Goal: Task Accomplishment & Management: Use online tool/utility

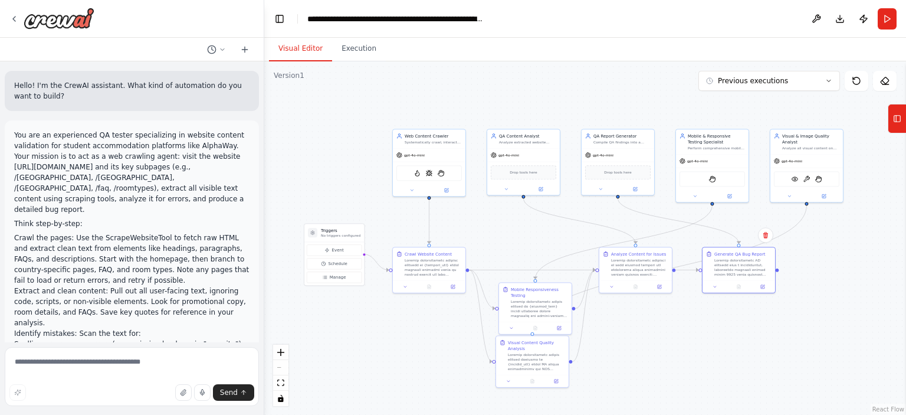
scroll to position [713, 0]
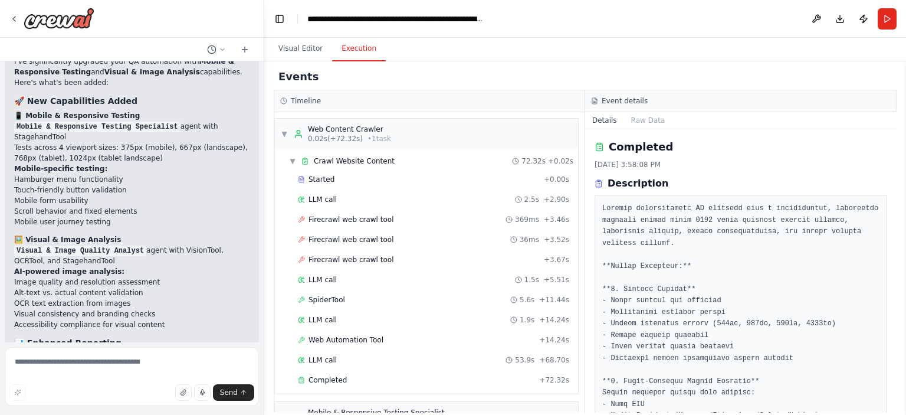
click at [349, 58] on button "Execution" at bounding box center [359, 49] width 54 height 25
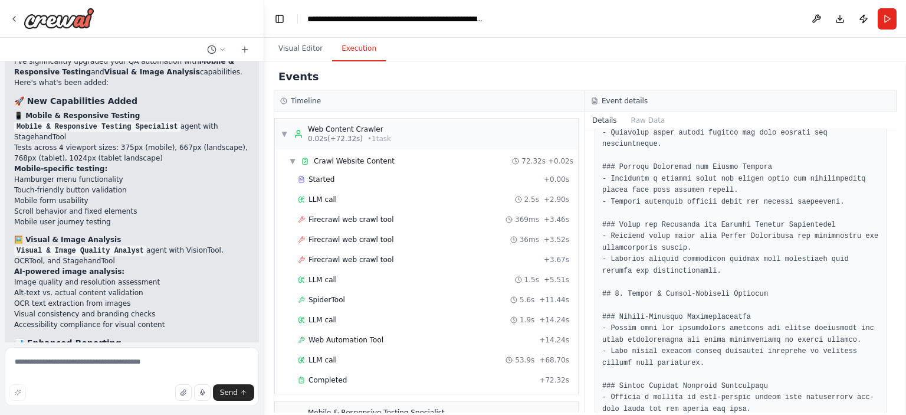
scroll to position [2551, 0]
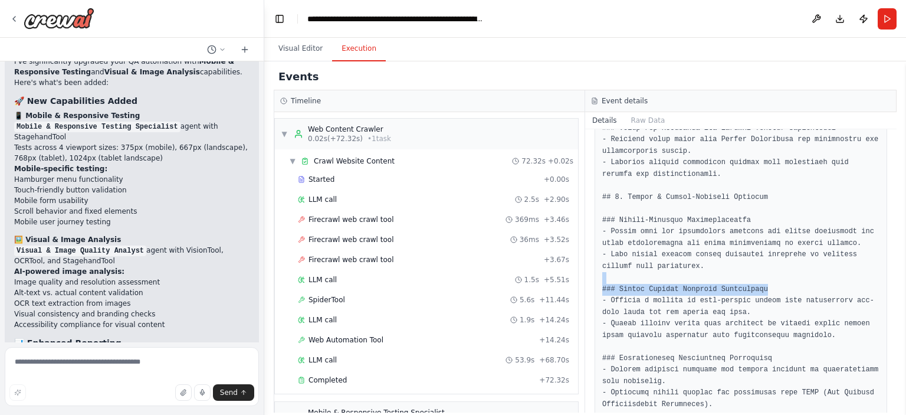
drag, startPoint x: 753, startPoint y: 171, endPoint x: 635, endPoint y: 166, distance: 117.5
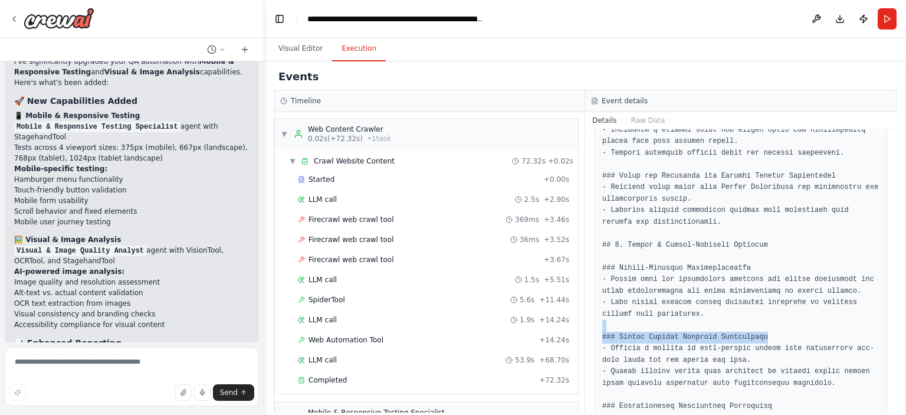
scroll to position [2465, 0]
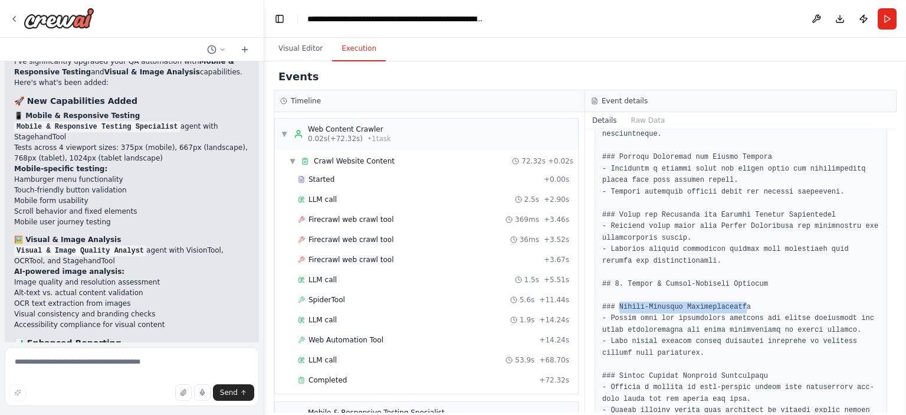
drag, startPoint x: 618, startPoint y: 188, endPoint x: 735, endPoint y: 188, distance: 116.8
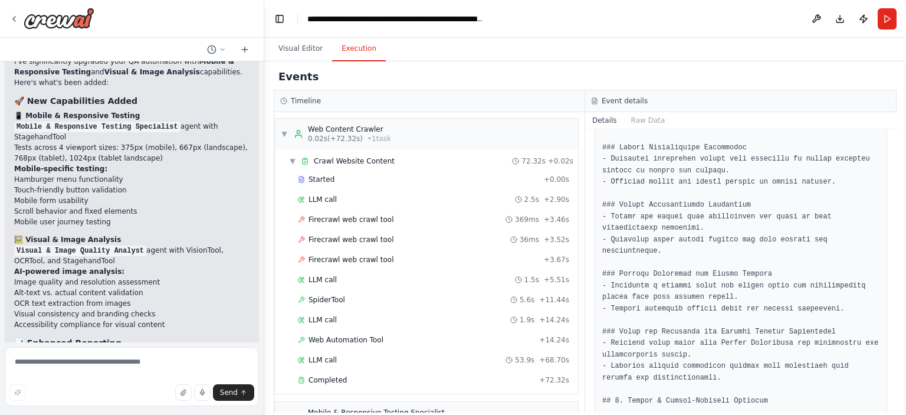
scroll to position [2344, 0]
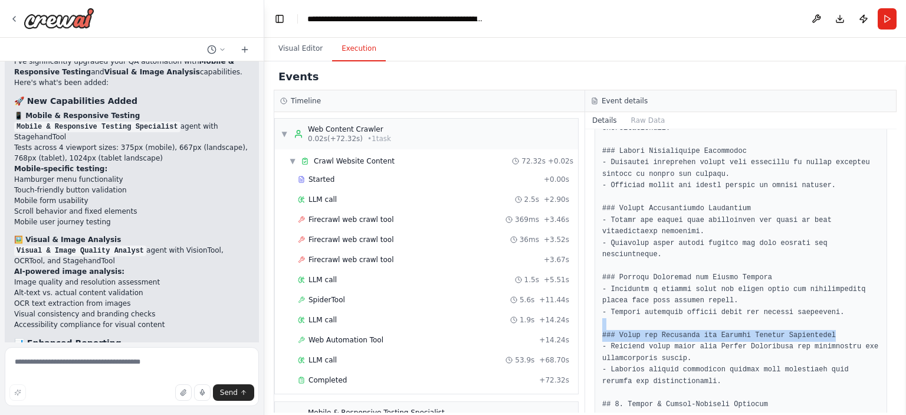
drag, startPoint x: 815, startPoint y: 215, endPoint x: 737, endPoint y: 209, distance: 78.1
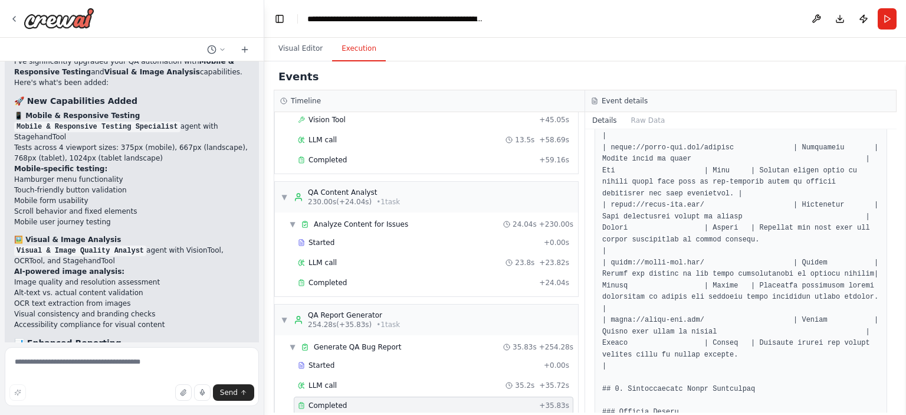
scroll to position [1426, 0]
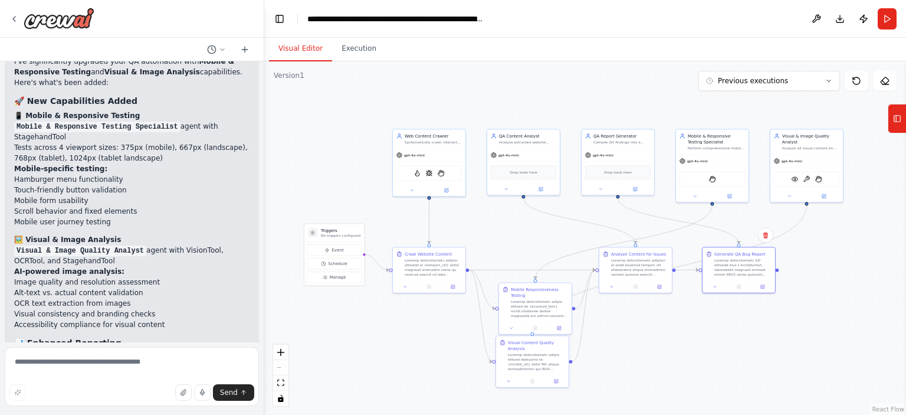
click at [313, 47] on button "Visual Editor" at bounding box center [300, 49] width 63 height 25
click at [826, 74] on button "Previous executions" at bounding box center [769, 81] width 142 height 20
click at [289, 79] on div "Version 1" at bounding box center [289, 75] width 31 height 9
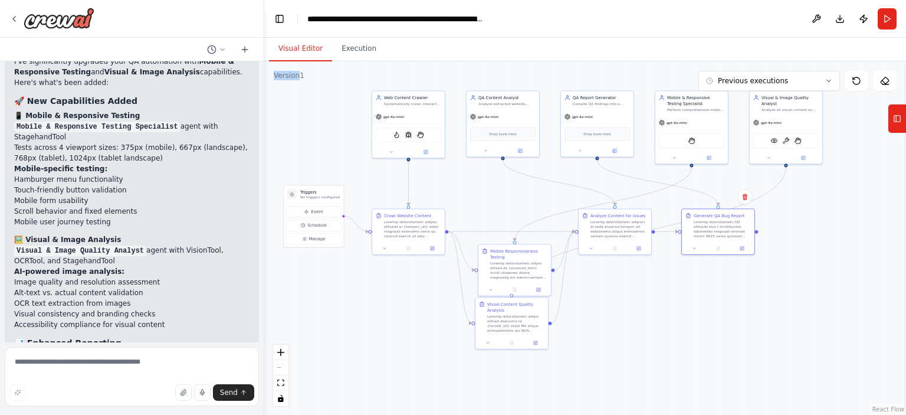
drag, startPoint x: 357, startPoint y: 368, endPoint x: 313, endPoint y: 288, distance: 90.6
click at [313, 288] on div ".deletable-edge-delete-btn { width: 20px; height: 20px; border: 0px solid #ffff…" at bounding box center [585, 237] width 642 height 353
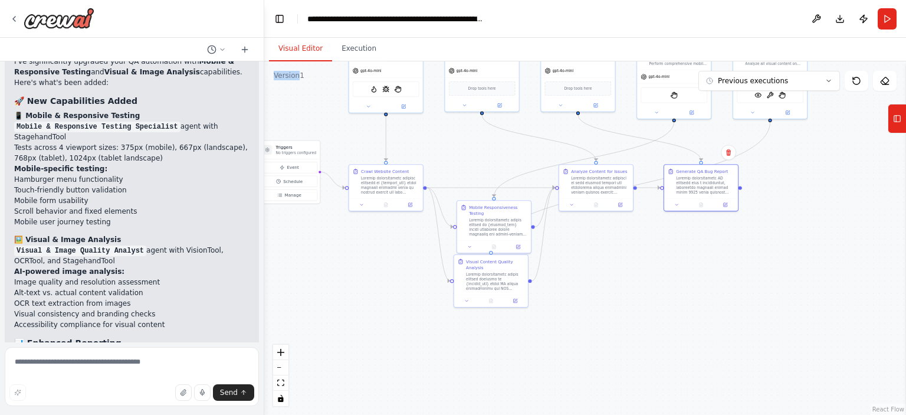
scroll to position [6153, 0]
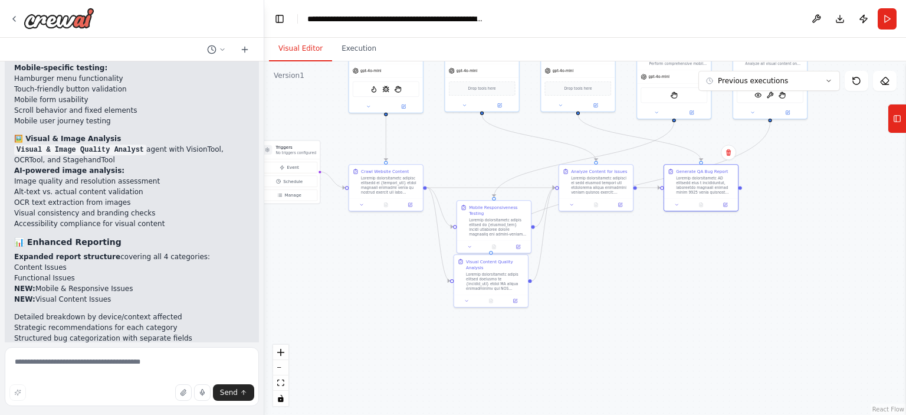
drag, startPoint x: 14, startPoint y: 280, endPoint x: 85, endPoint y: 290, distance: 71.4
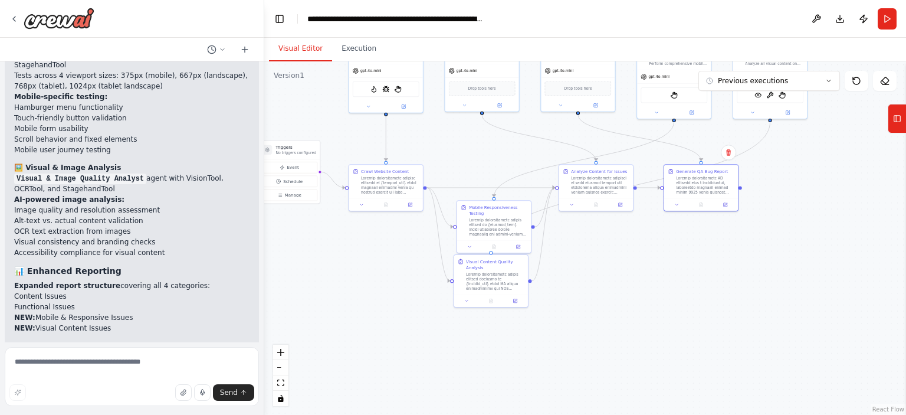
scroll to position [6123, 0]
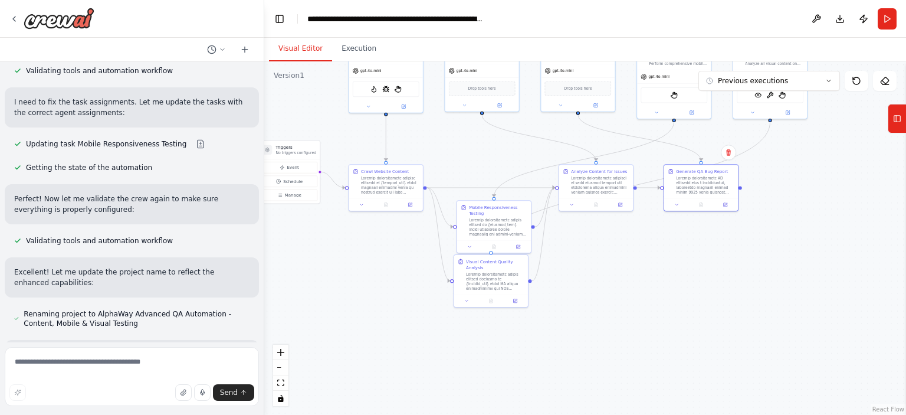
scroll to position [5746, 0]
drag, startPoint x: 16, startPoint y: 235, endPoint x: 113, endPoint y: 231, distance: 97.4
drag, startPoint x: 132, startPoint y: 257, endPoint x: 0, endPoint y: 228, distance: 135.3
click at [0, 228] on div "Hello! I'm the CrewAI assistant. What kind of automation do you want to build? …" at bounding box center [132, 207] width 264 height 415
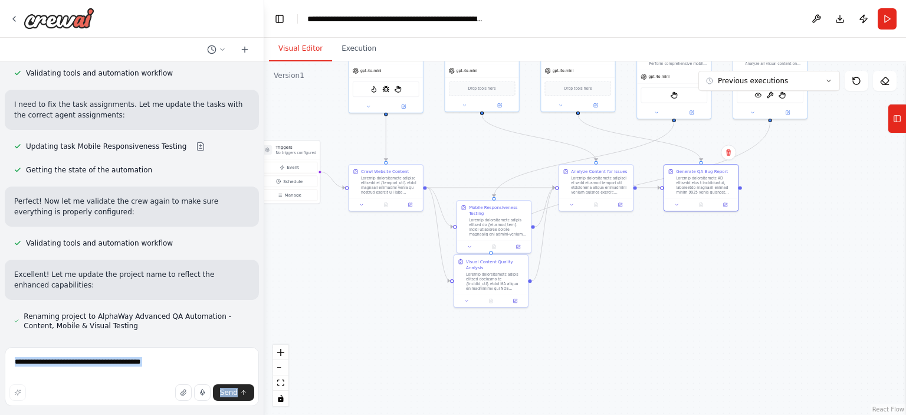
drag, startPoint x: 145, startPoint y: 280, endPoint x: 4, endPoint y: 235, distance: 148.1
click at [4, 235] on div "Hello! I'm the CrewAI assistant. What kind of automation do you want to build? …" at bounding box center [132, 207] width 264 height 415
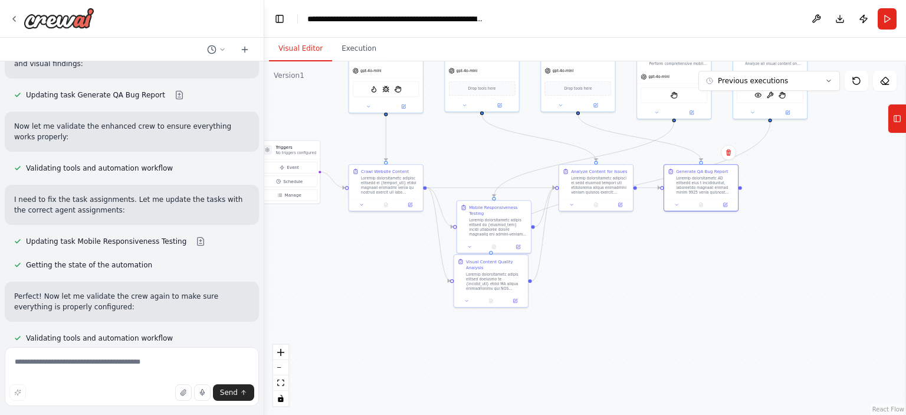
scroll to position [5650, 0]
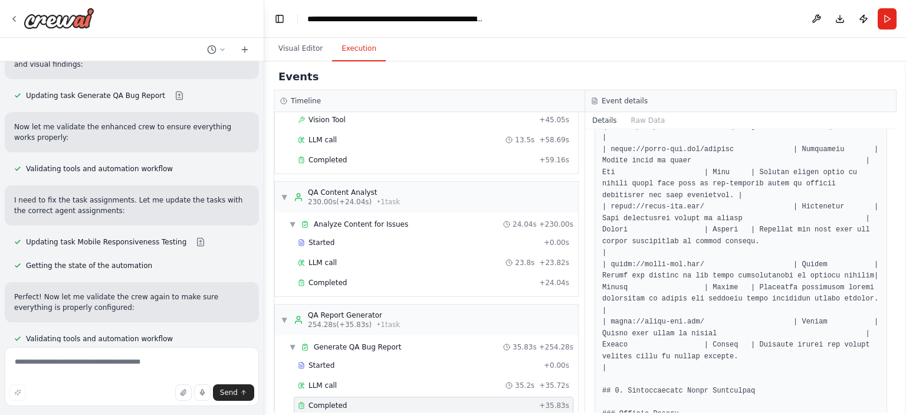
click at [351, 52] on button "Execution" at bounding box center [359, 49] width 54 height 25
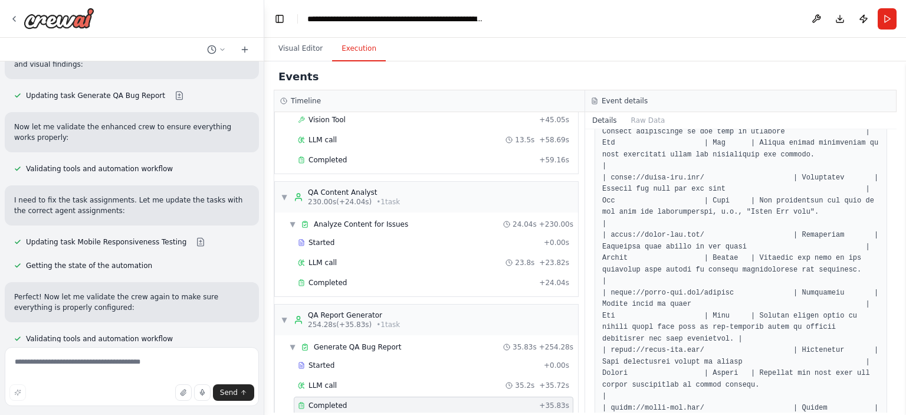
scroll to position [1263, 0]
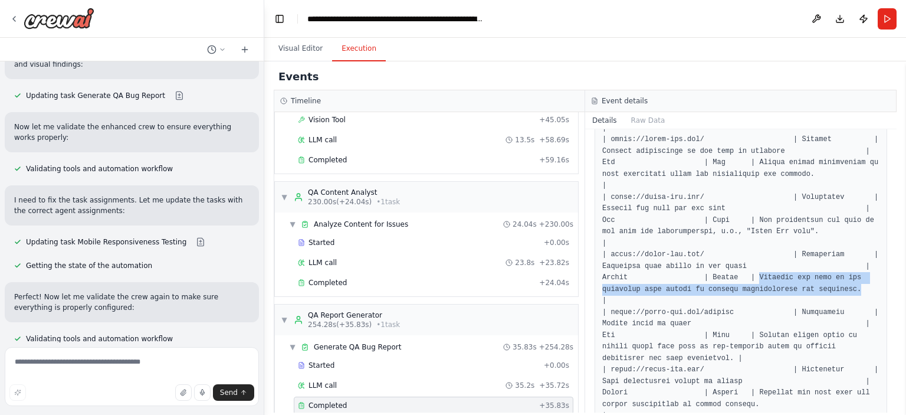
drag, startPoint x: 746, startPoint y: 209, endPoint x: 838, endPoint y: 212, distance: 92.7
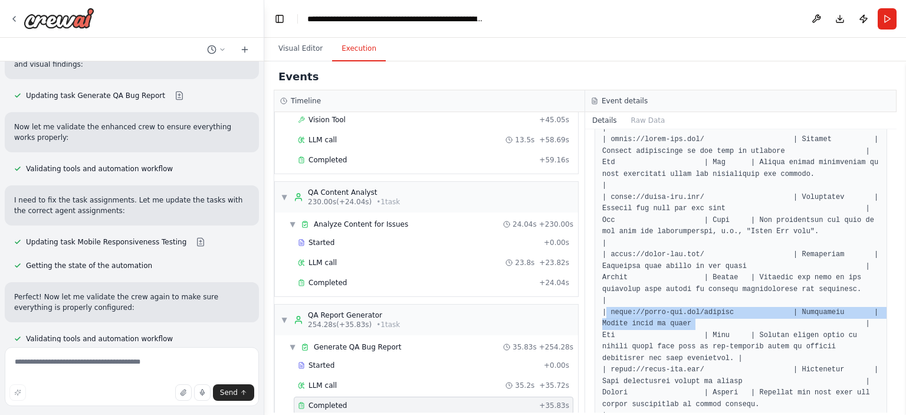
drag, startPoint x: 687, startPoint y: 255, endPoint x: 604, endPoint y: 245, distance: 83.8
drag, startPoint x: 724, startPoint y: 246, endPoint x: 609, endPoint y: 239, distance: 115.2
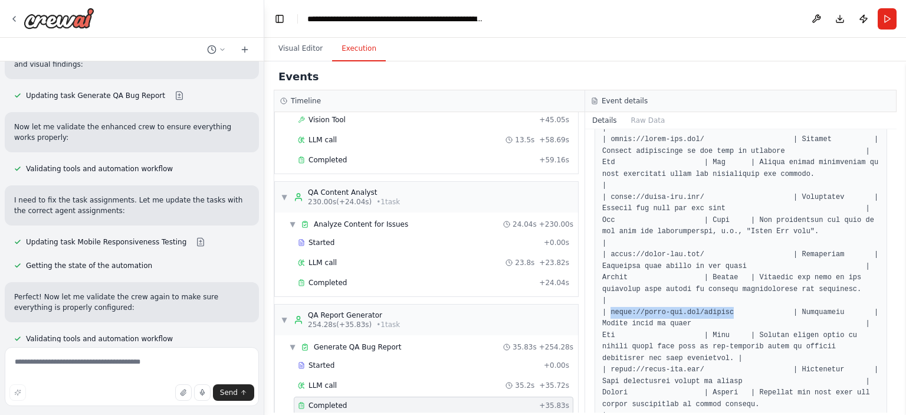
copy pre "https://alpha-way.com/germany"
drag, startPoint x: 599, startPoint y: 255, endPoint x: 684, endPoint y: 252, distance: 85.0
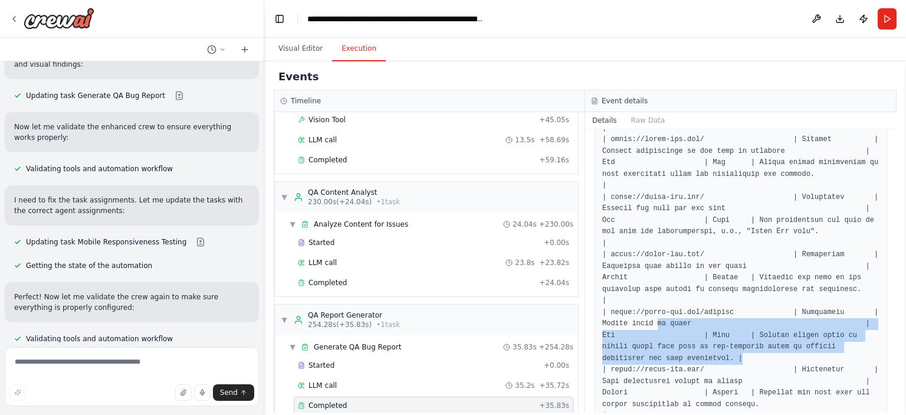
drag, startPoint x: 830, startPoint y: 275, endPoint x: 654, endPoint y: 258, distance: 177.2
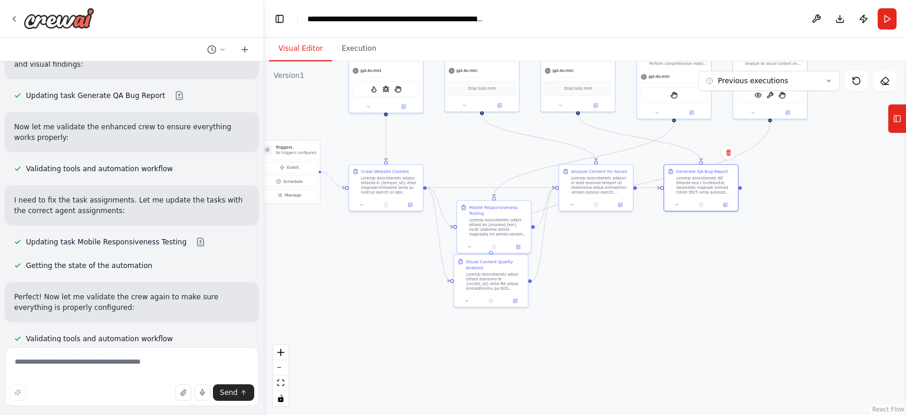
click at [297, 44] on button "Visual Editor" at bounding box center [300, 49] width 63 height 25
click at [882, 11] on button "Run" at bounding box center [887, 18] width 19 height 21
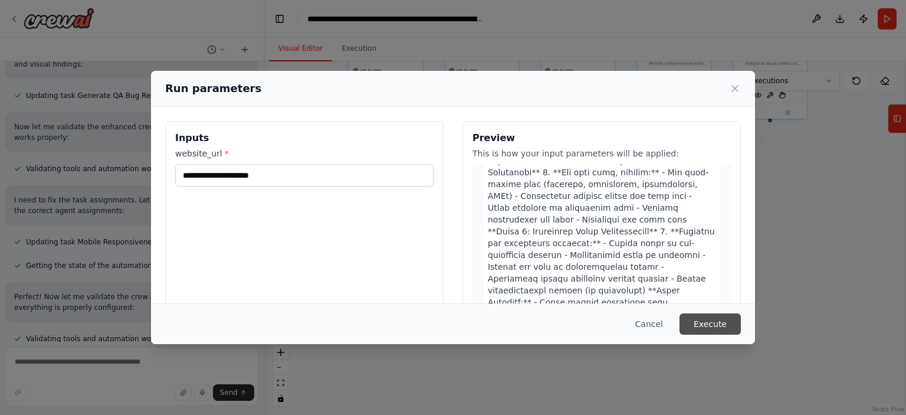
scroll to position [307, 0]
click at [714, 330] on button "Execute" at bounding box center [710, 323] width 61 height 21
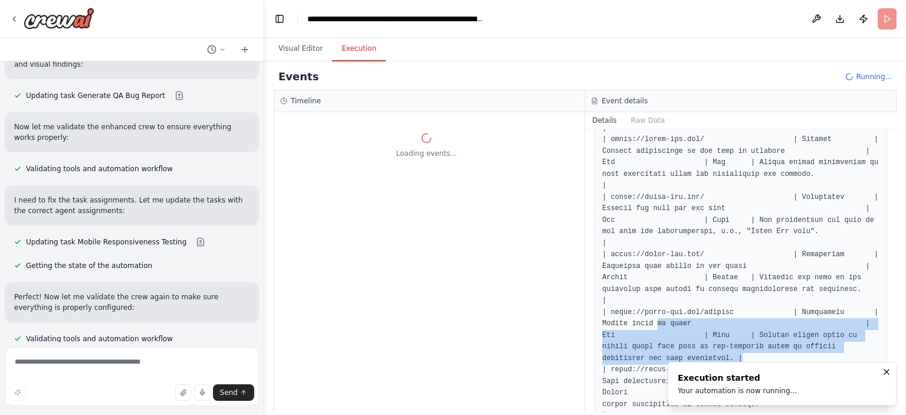
scroll to position [0, 0]
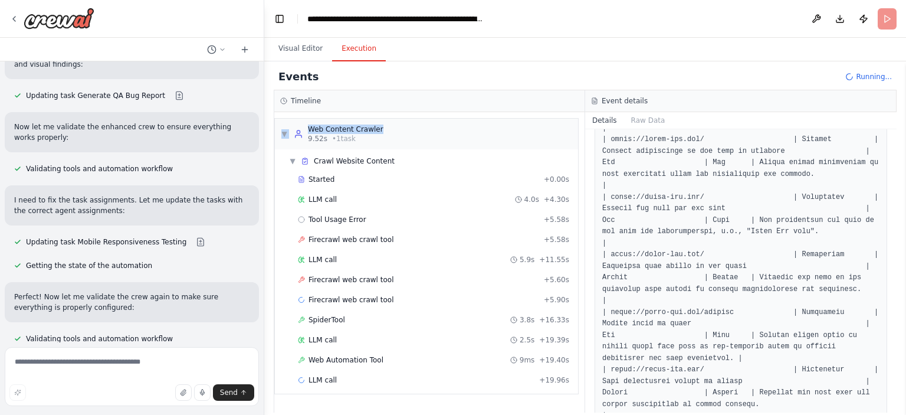
drag, startPoint x: 579, startPoint y: 118, endPoint x: 576, endPoint y: 111, distance: 7.7
click at [576, 111] on div "Timeline ▼ Web Content Crawler 9.52s • 1 task ▼ Crawl Website Content Started +…" at bounding box center [429, 251] width 311 height 322
click at [347, 219] on span "Tool Usage Error" at bounding box center [338, 219] width 58 height 9
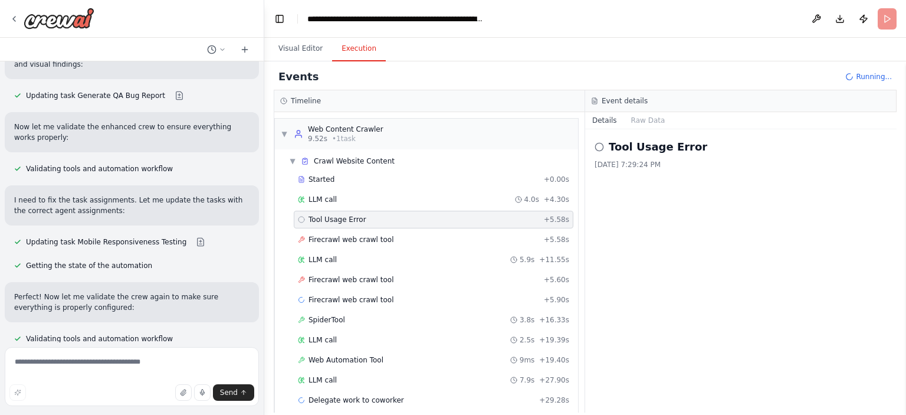
click at [596, 145] on circle at bounding box center [599, 147] width 8 height 8
click at [599, 147] on icon at bounding box center [599, 146] width 9 height 9
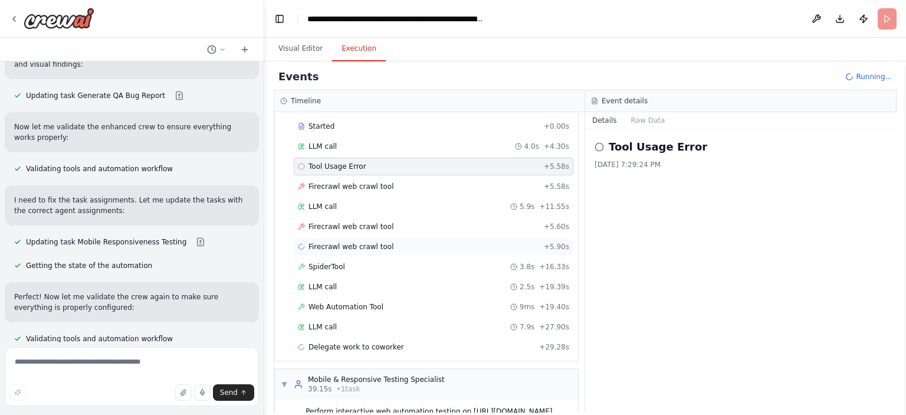
scroll to position [55, 0]
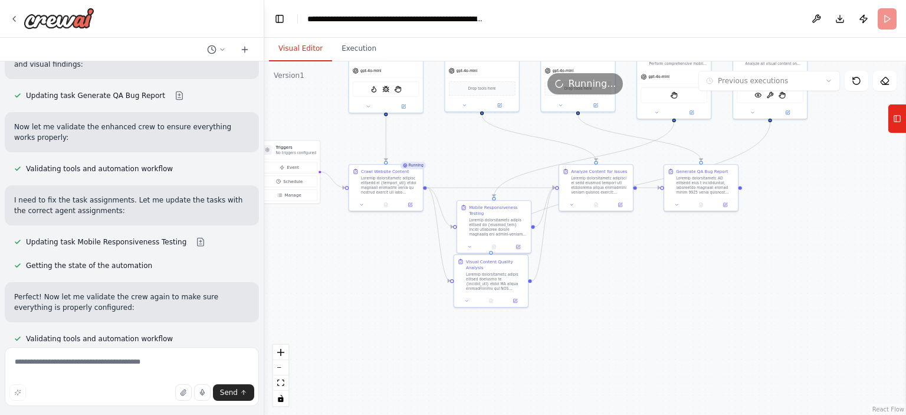
click at [306, 52] on button "Visual Editor" at bounding box center [300, 49] width 63 height 25
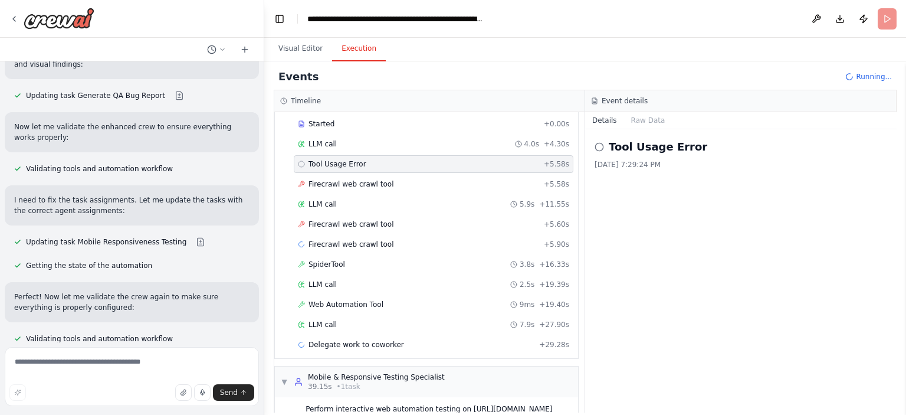
click at [347, 49] on button "Execution" at bounding box center [359, 49] width 54 height 25
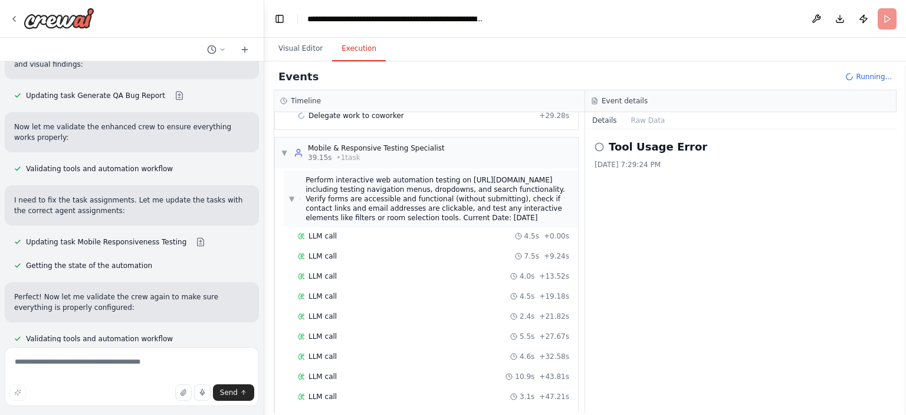
scroll to position [309, 0]
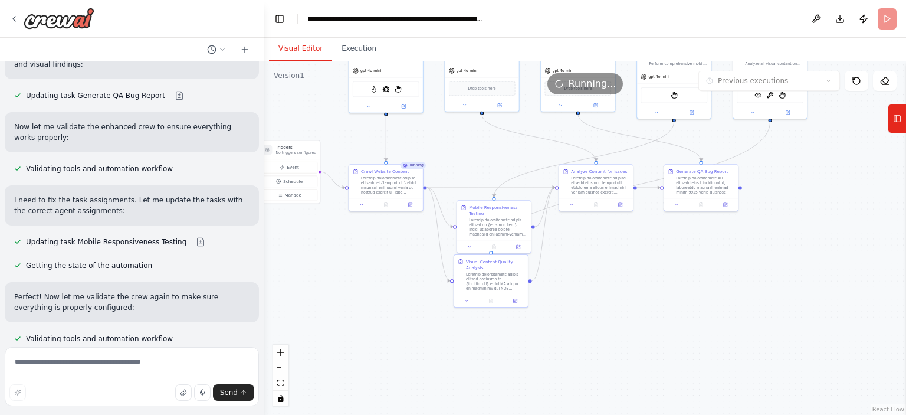
click at [290, 48] on button "Visual Editor" at bounding box center [300, 49] width 63 height 25
click at [822, 13] on button at bounding box center [816, 18] width 19 height 21
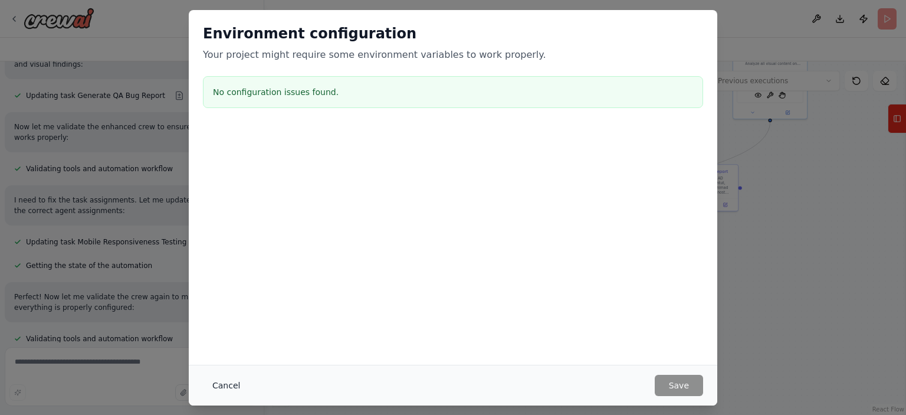
click at [213, 385] on button "Cancel" at bounding box center [226, 385] width 47 height 21
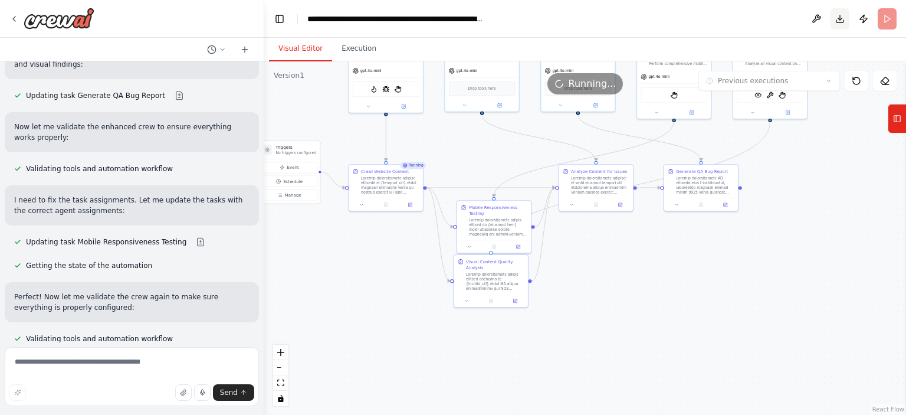
click at [837, 21] on button "Download" at bounding box center [840, 18] width 19 height 21
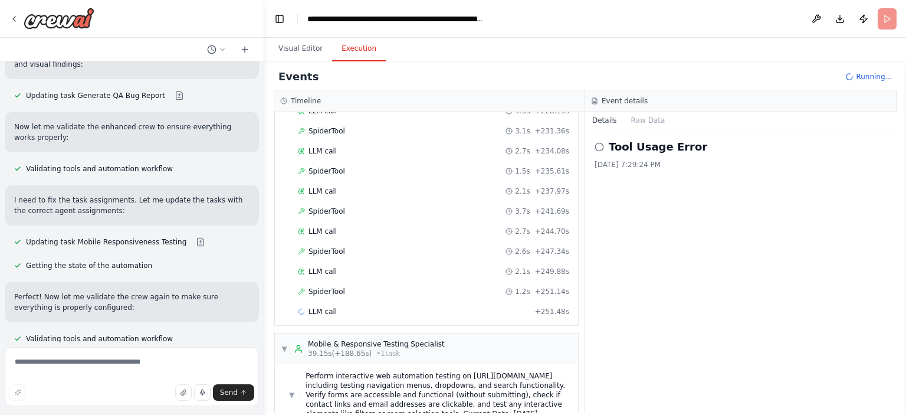
click at [366, 51] on button "Execution" at bounding box center [359, 49] width 54 height 25
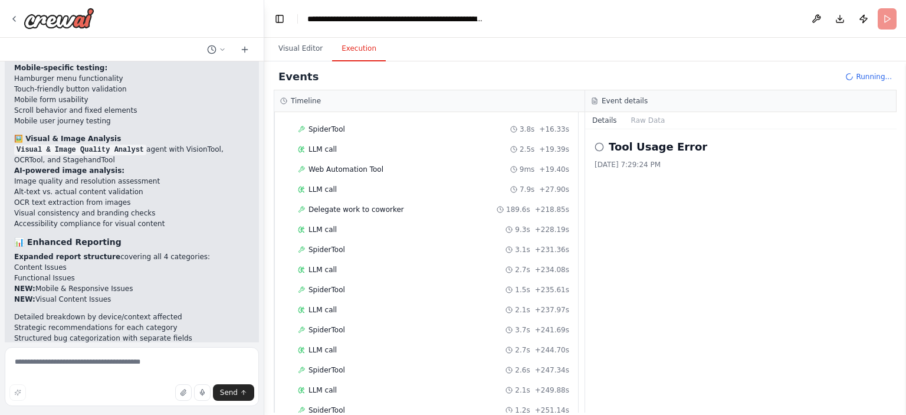
scroll to position [0, 0]
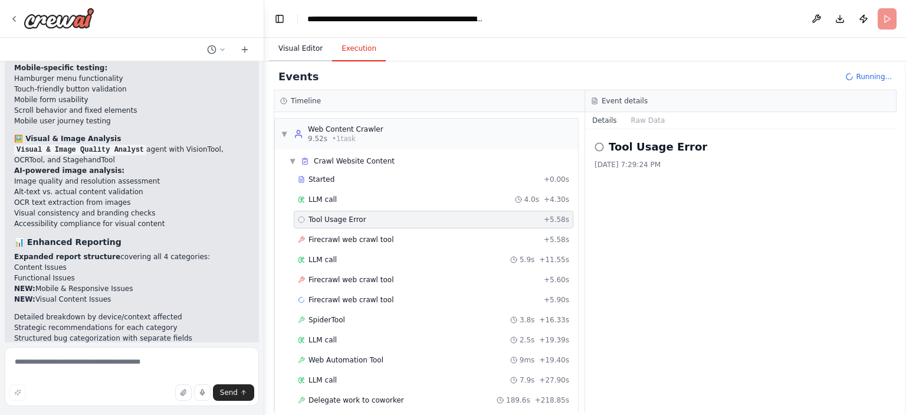
click at [294, 47] on button "Visual Editor" at bounding box center [300, 49] width 63 height 25
click at [337, 44] on button "Execution" at bounding box center [359, 49] width 54 height 25
click at [330, 216] on span "Tool Usage Error" at bounding box center [338, 219] width 58 height 9
click at [635, 122] on button "Raw Data" at bounding box center [648, 120] width 48 height 17
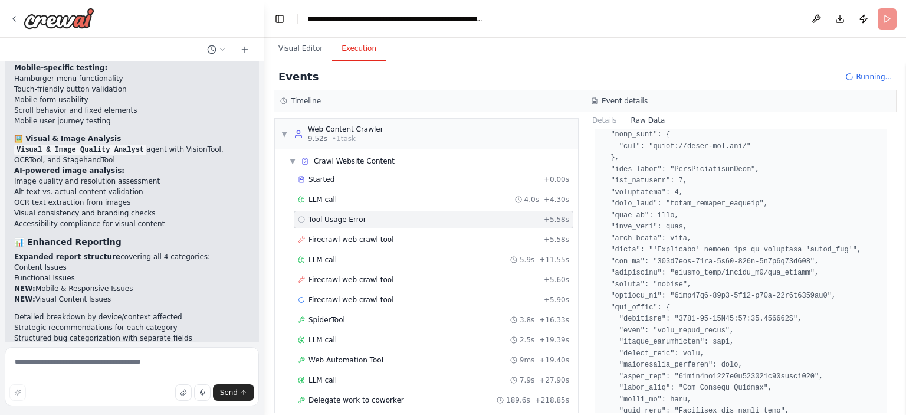
scroll to position [156, 0]
click at [610, 120] on button "Details" at bounding box center [604, 120] width 39 height 17
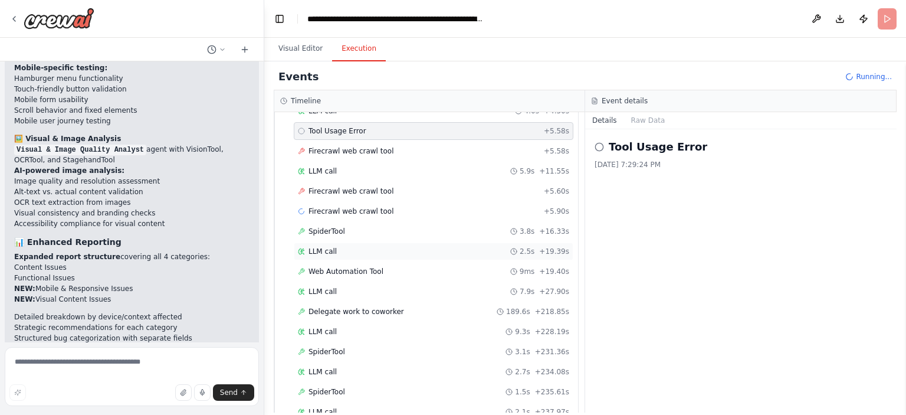
scroll to position [0, 0]
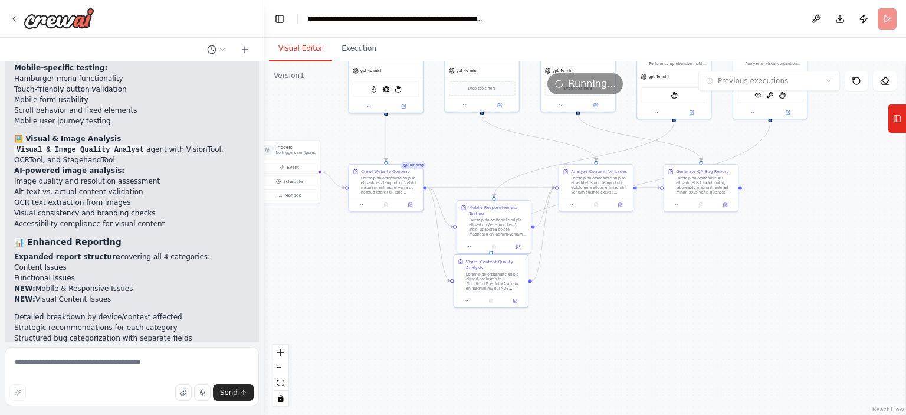
click at [295, 56] on button "Visual Editor" at bounding box center [300, 49] width 63 height 25
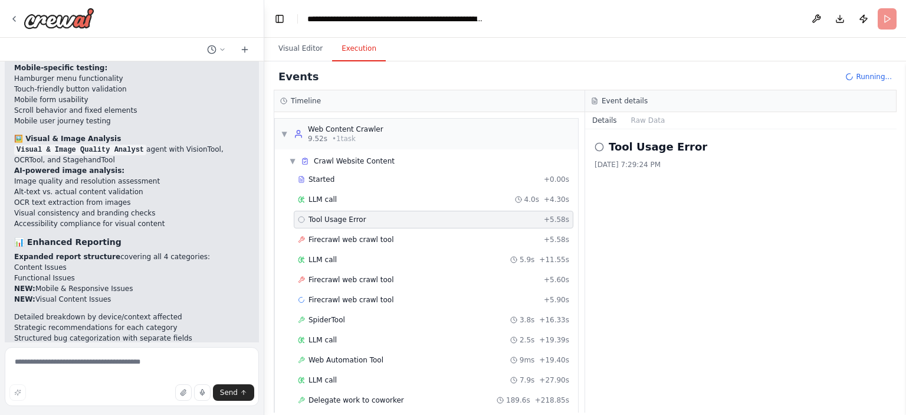
click at [348, 55] on button "Execution" at bounding box center [359, 49] width 54 height 25
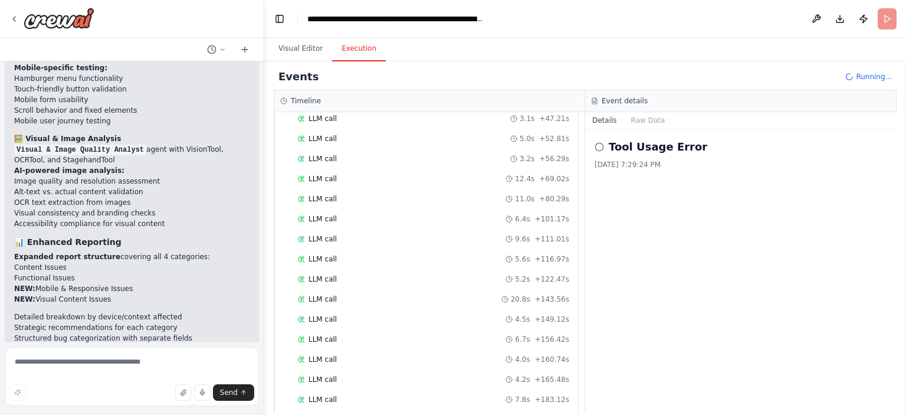
scroll to position [785, 0]
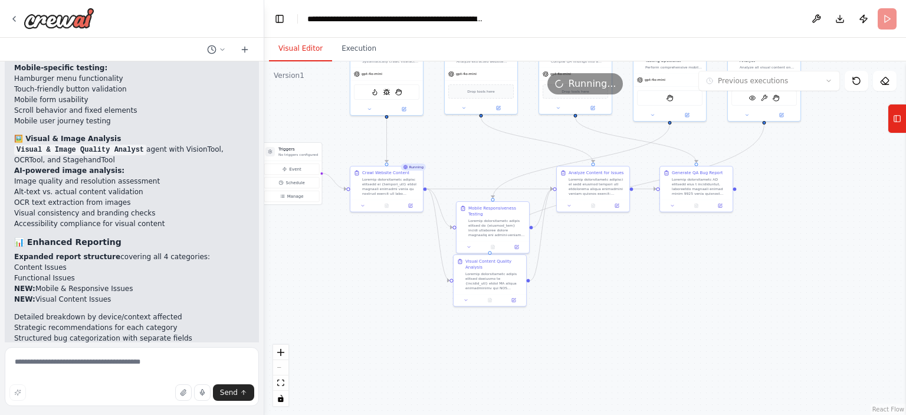
click at [302, 47] on button "Visual Editor" at bounding box center [300, 49] width 63 height 25
click at [866, 21] on button "Publish" at bounding box center [863, 18] width 19 height 21
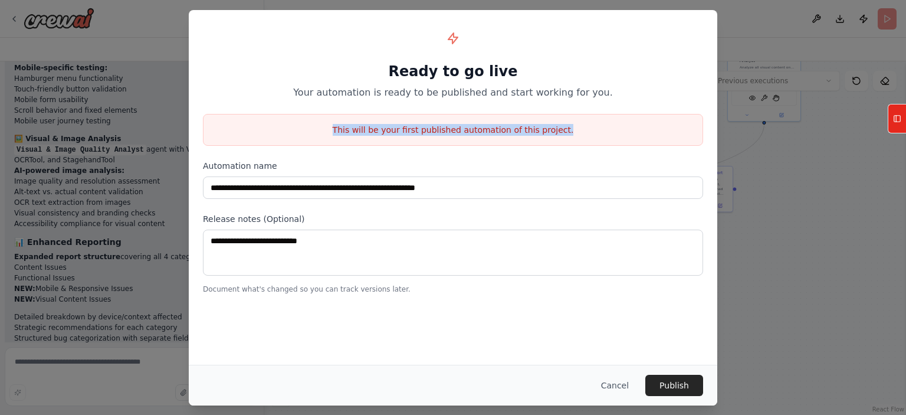
drag, startPoint x: 347, startPoint y: 129, endPoint x: 564, endPoint y: 141, distance: 216.8
click at [564, 141] on div "This will be your first published automation of this project." at bounding box center [453, 130] width 500 height 32
click at [661, 387] on button "Publish" at bounding box center [674, 385] width 58 height 21
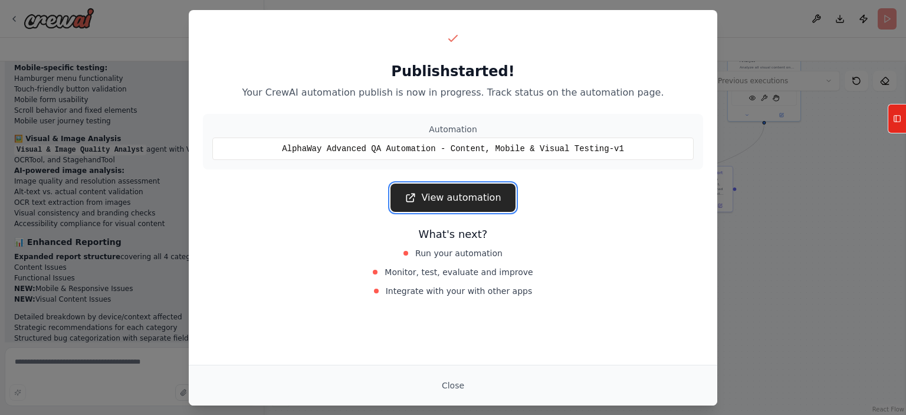
click at [445, 198] on link "View automation" at bounding box center [453, 197] width 124 height 28
click at [448, 382] on button "Close" at bounding box center [452, 385] width 41 height 21
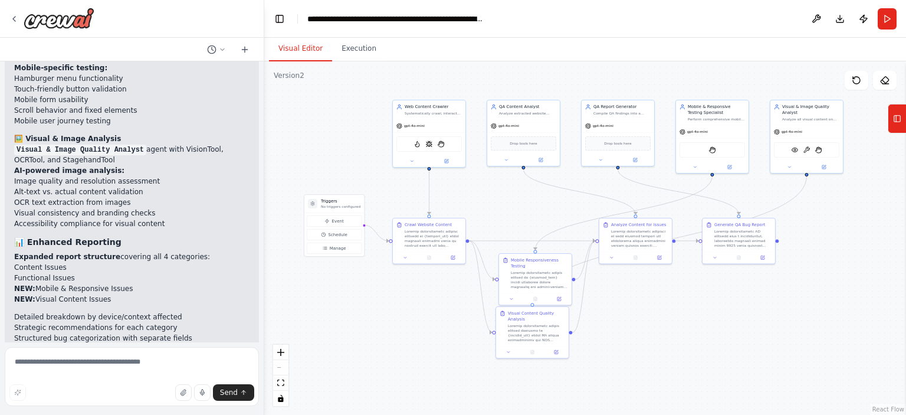
drag, startPoint x: 592, startPoint y: 254, endPoint x: 636, endPoint y: 313, distance: 73.7
click at [636, 313] on div ".deletable-edge-delete-btn { width: 20px; height: 20px; border: 0px solid #ffff…" at bounding box center [585, 237] width 642 height 353
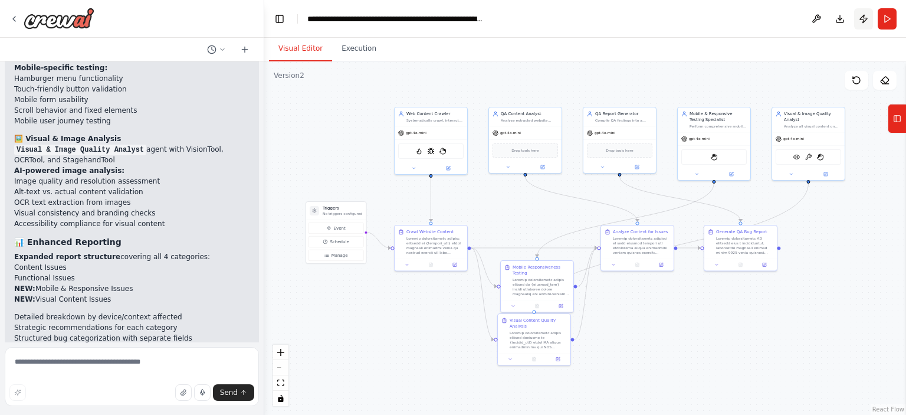
click at [860, 21] on button "Publish" at bounding box center [863, 18] width 19 height 21
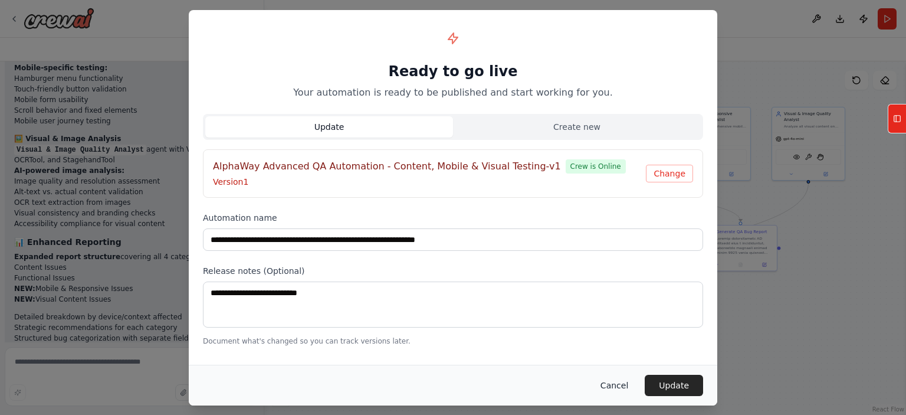
click at [611, 382] on button "Cancel" at bounding box center [614, 385] width 47 height 21
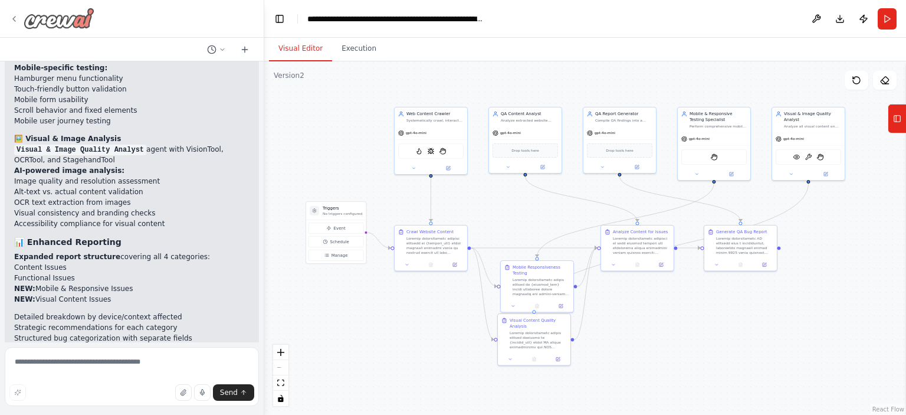
click at [15, 17] on icon at bounding box center [13, 18] width 9 height 9
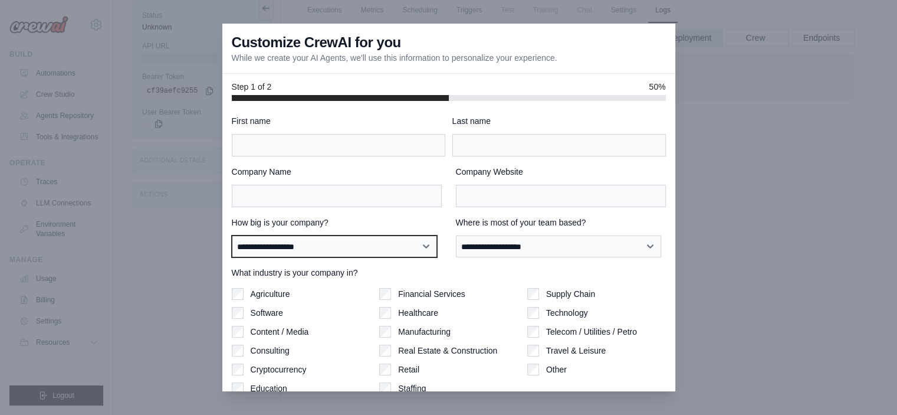
click at [330, 245] on select "**********" at bounding box center [334, 246] width 205 height 22
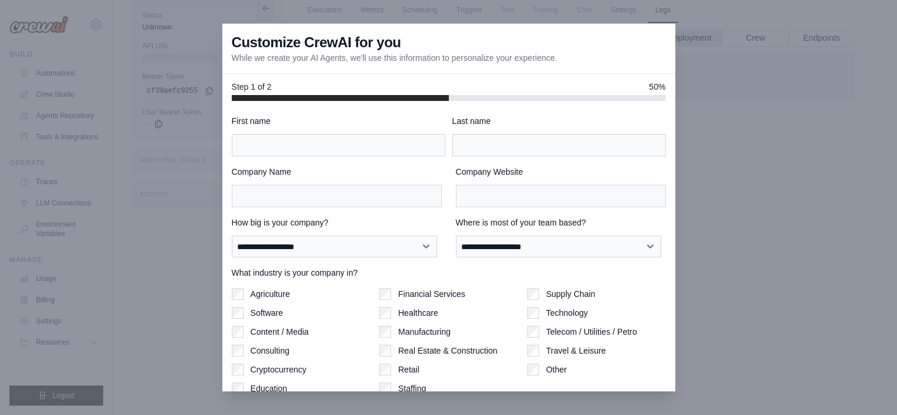
click at [700, 44] on div at bounding box center [448, 207] width 897 height 415
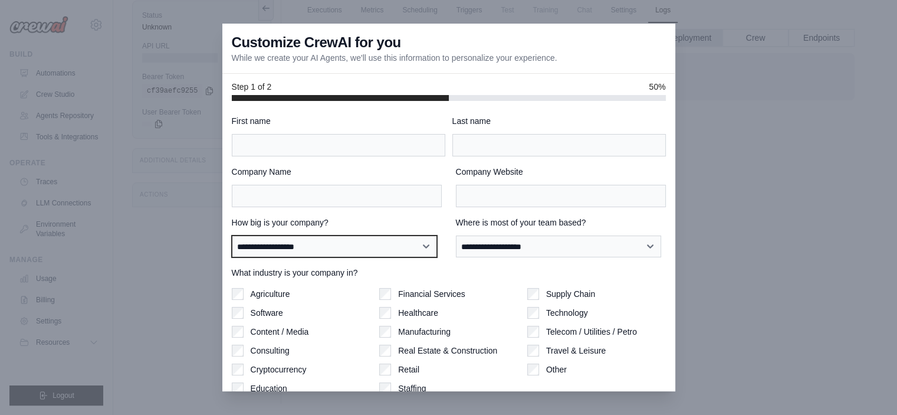
click at [295, 250] on select "**********" at bounding box center [334, 246] width 205 height 22
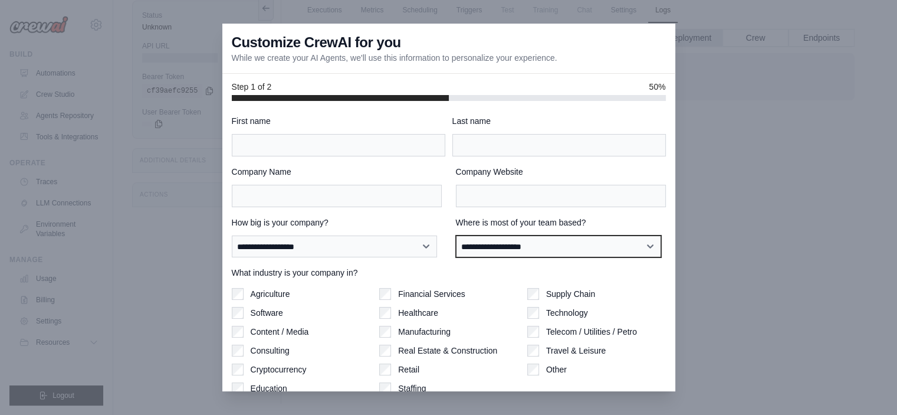
click at [510, 237] on select "**********" at bounding box center [558, 246] width 205 height 22
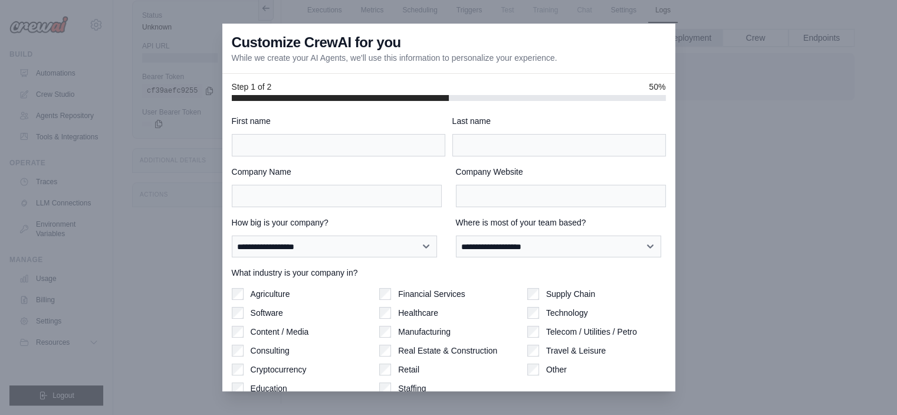
click at [399, 217] on label "How big is your company?" at bounding box center [337, 222] width 210 height 12
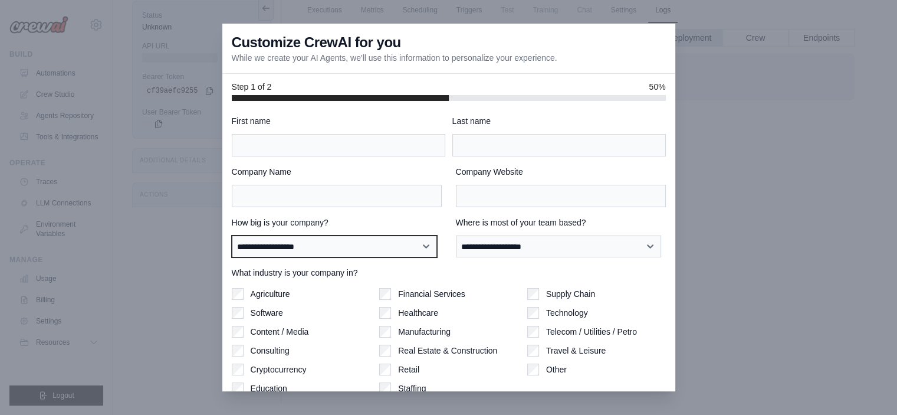
click at [399, 235] on select "**********" at bounding box center [334, 246] width 205 height 22
